Goal: Answer question/provide support: Share knowledge or assist other users

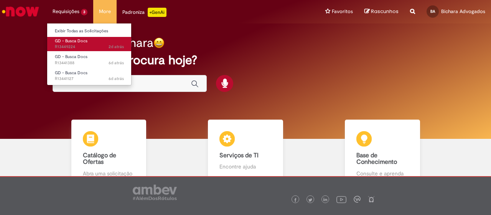
click at [76, 49] on span "2d atrás 2 dias atrás R13449224" at bounding box center [89, 47] width 69 height 6
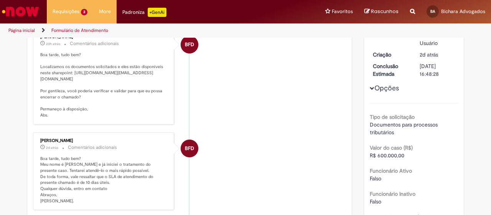
scroll to position [97, 0]
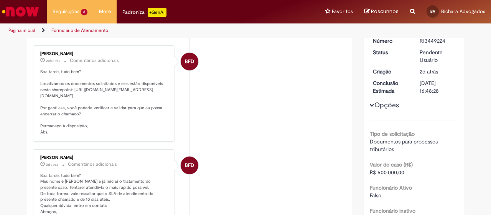
drag, startPoint x: 157, startPoint y: 115, endPoint x: 37, endPoint y: 94, distance: 121.5
click at [40, 94] on p "Boa tarde, tudo bem? Localizamos os documentos solicitados e eles estão disponí…" at bounding box center [104, 102] width 128 height 66
copy p "[URL][DOMAIN_NAME][EMAIL_ADDRESS][DOMAIN_NAME]"
click at [212, 124] on li "BFD [PERSON_NAME] 21h atrás 21 horas atrás Comentários adicionais Boa tarde, tu…" at bounding box center [189, 93] width 313 height 96
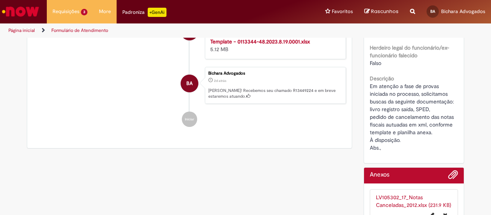
scroll to position [328, 0]
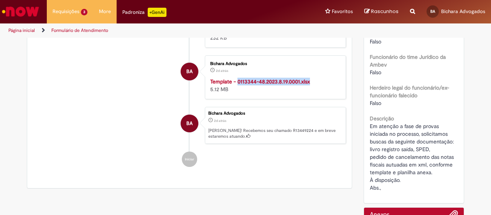
copy strong "0113344-48.2023.8.19.0001.xlsx"
click at [234, 93] on div "Template - 0113344-48.2023.8.19.0001.xlsx 5.12 MB" at bounding box center [274, 85] width 128 height 15
click at [242, 93] on div "Template - 0113344-48.2023.8.19.0001.xlsx 5.12 MB" at bounding box center [274, 85] width 128 height 15
copy strong "0113344-48.2023.8.19.0001.xlsx"
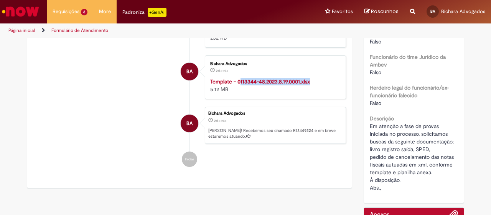
drag, startPoint x: 319, startPoint y: 96, endPoint x: 237, endPoint y: 92, distance: 82.3
click at [237, 92] on div "Bichara Advogados 2d atrás 2 dias atrás Template - 0113344-48.2023.8.19.0001.xl…" at bounding box center [275, 77] width 137 height 39
drag, startPoint x: 309, startPoint y: 98, endPoint x: 234, endPoint y: 100, distance: 74.9
click at [234, 93] on div "Template - 0113344-48.2023.8.19.0001.xlsx 5.12 MB" at bounding box center [274, 85] width 128 height 15
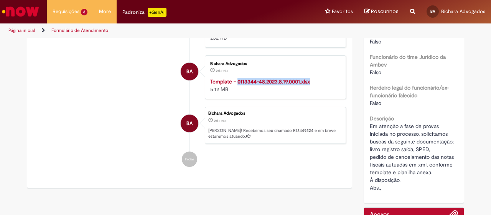
copy strong "0113344-48.2023.8.19.0001.xlsx"
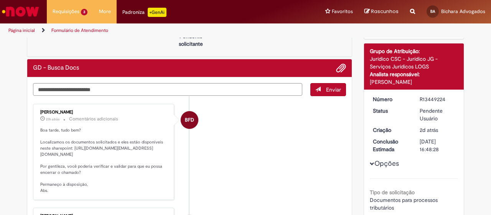
scroll to position [0, 0]
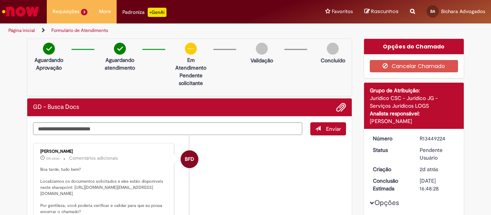
click at [129, 133] on textarea "Digite sua mensagem aqui..." at bounding box center [167, 128] width 269 height 13
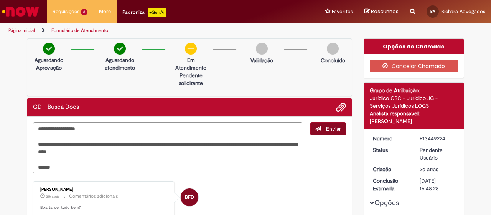
type textarea "**********"
click at [330, 127] on span "Enviar" at bounding box center [333, 128] width 15 height 7
